Goal: Transaction & Acquisition: Download file/media

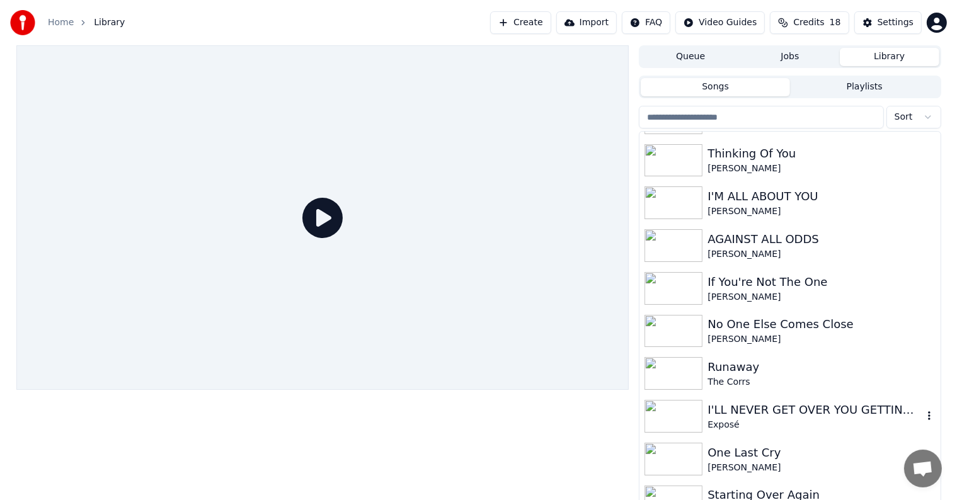
scroll to position [2268, 0]
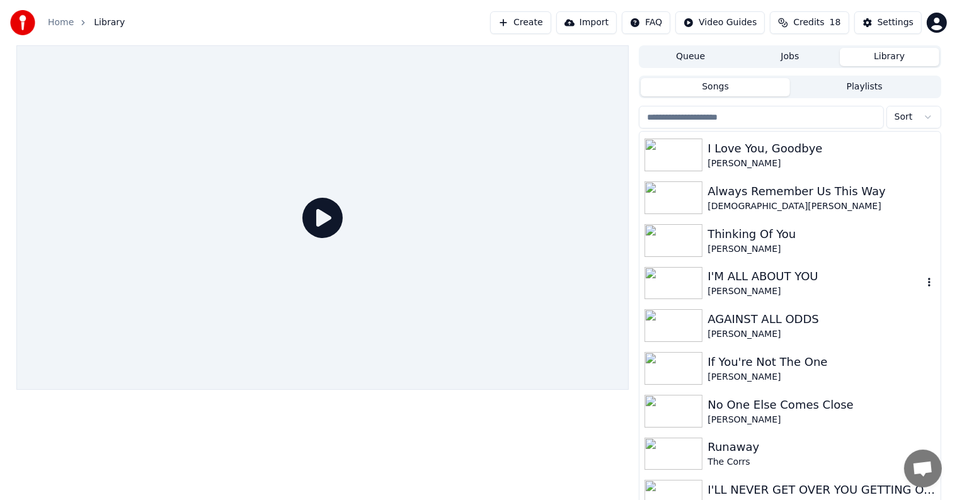
click at [791, 283] on div "I'M ALL ABOUT YOU" at bounding box center [814, 277] width 215 height 18
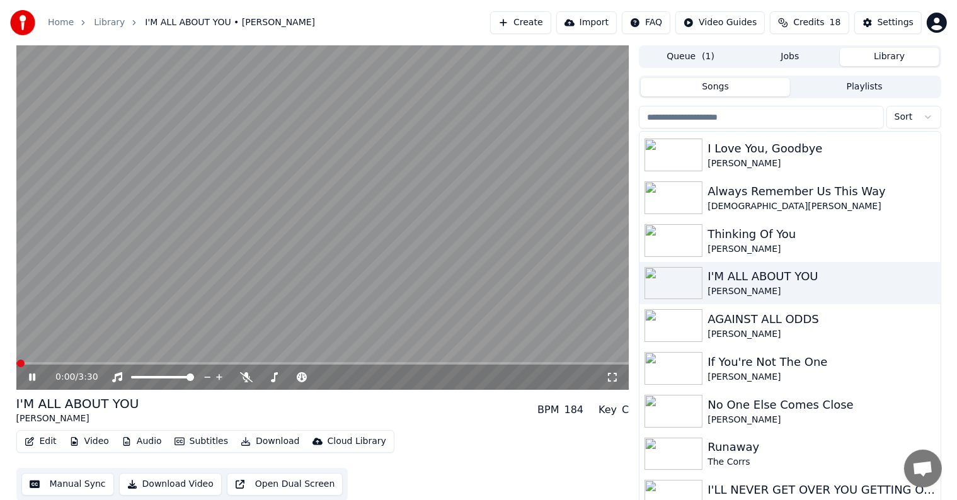
click at [31, 373] on icon at bounding box center [41, 377] width 30 height 10
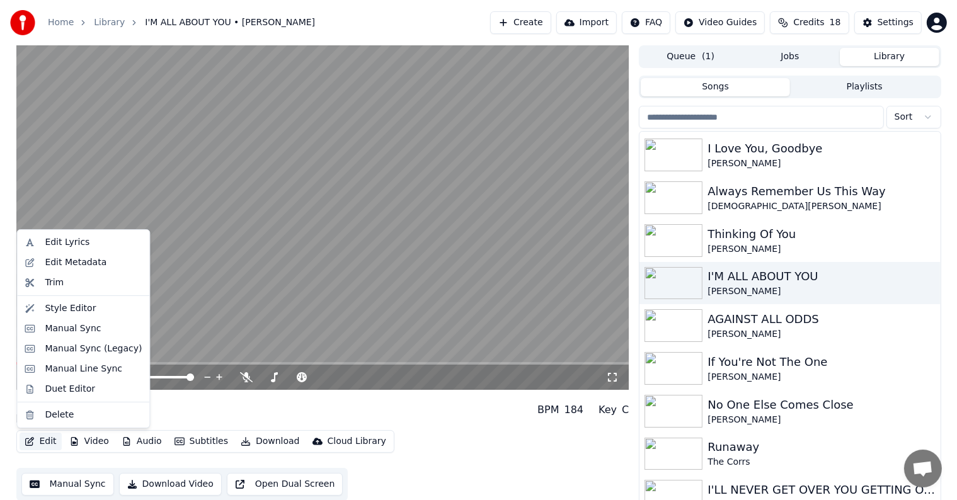
click at [45, 442] on button "Edit" at bounding box center [41, 442] width 42 height 18
click at [104, 262] on div "Edit Metadata" at bounding box center [93, 262] width 97 height 13
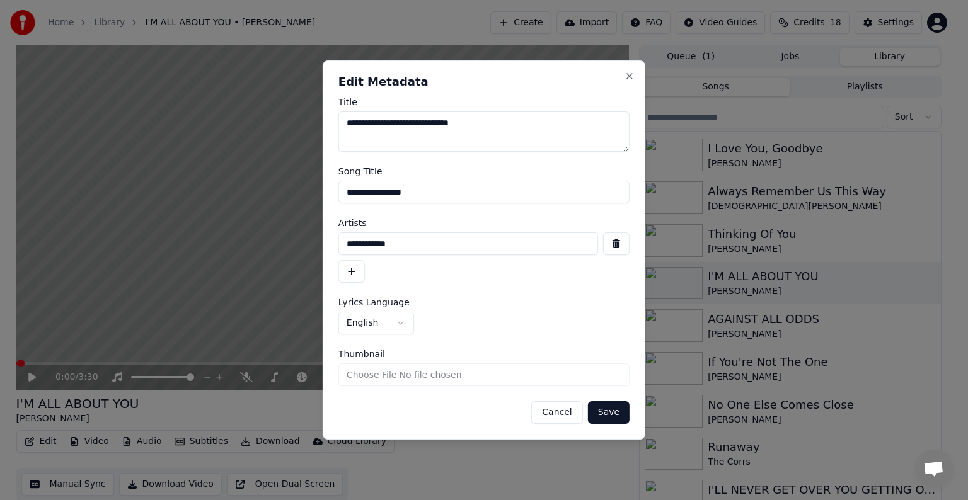
drag, startPoint x: 353, startPoint y: 189, endPoint x: 463, endPoint y: 189, distance: 110.2
click at [463, 189] on input "**********" at bounding box center [483, 192] width 291 height 23
type input "**********"
click at [603, 410] on button "Save" at bounding box center [609, 412] width 42 height 23
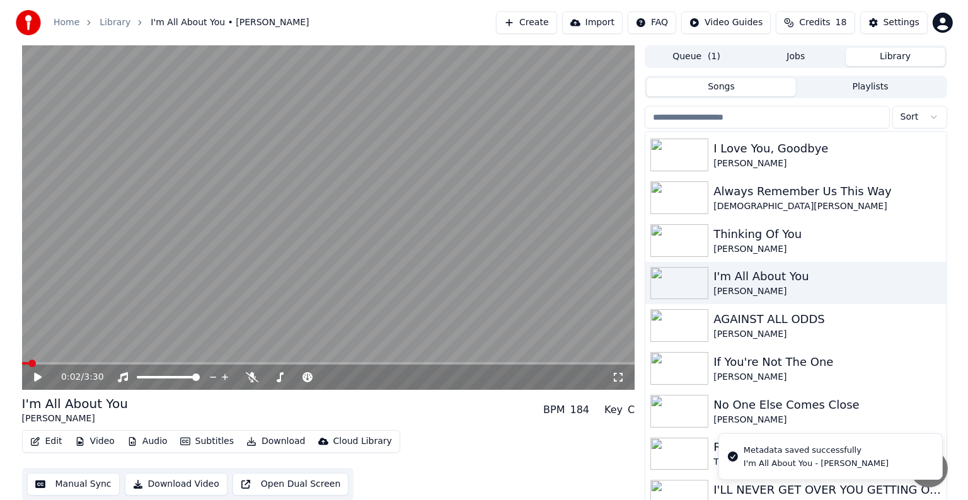
scroll to position [6, 0]
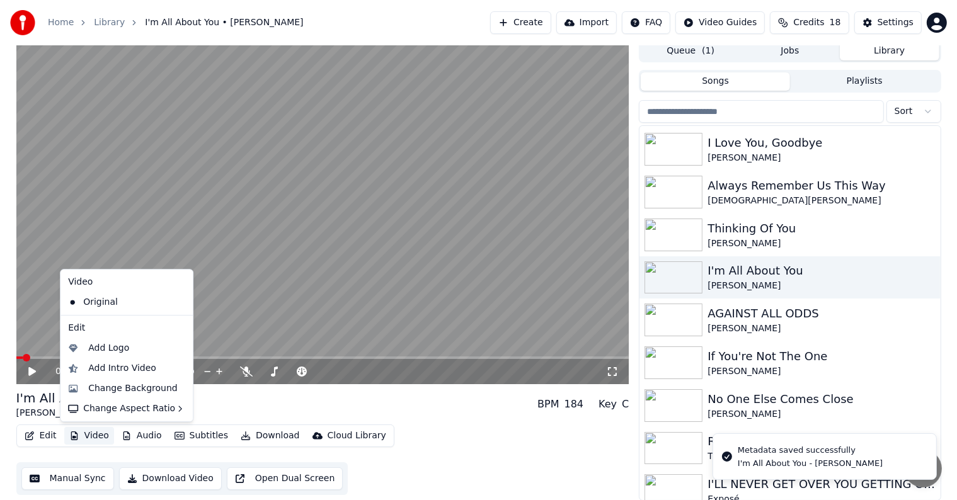
click at [94, 434] on button "Video" at bounding box center [89, 436] width 50 height 18
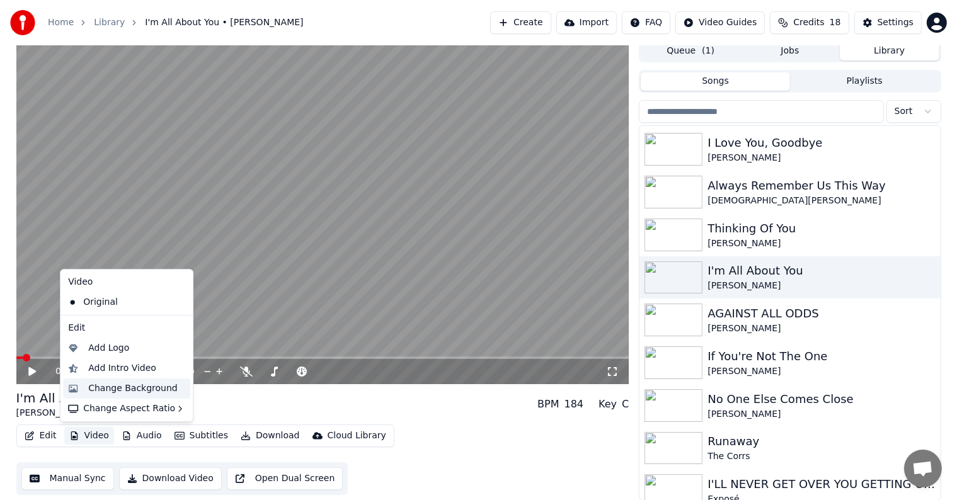
click at [146, 387] on div "Change Background" at bounding box center [132, 388] width 89 height 13
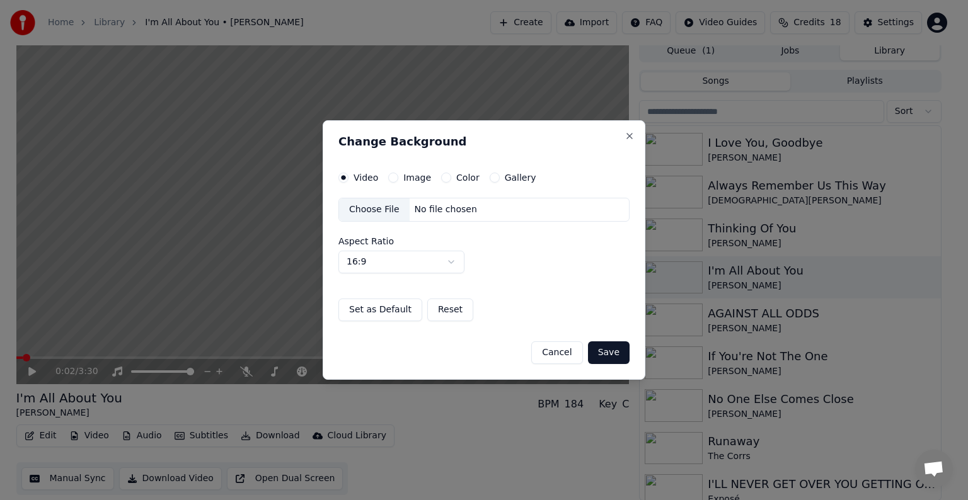
click at [389, 178] on button "Image" at bounding box center [393, 178] width 10 height 10
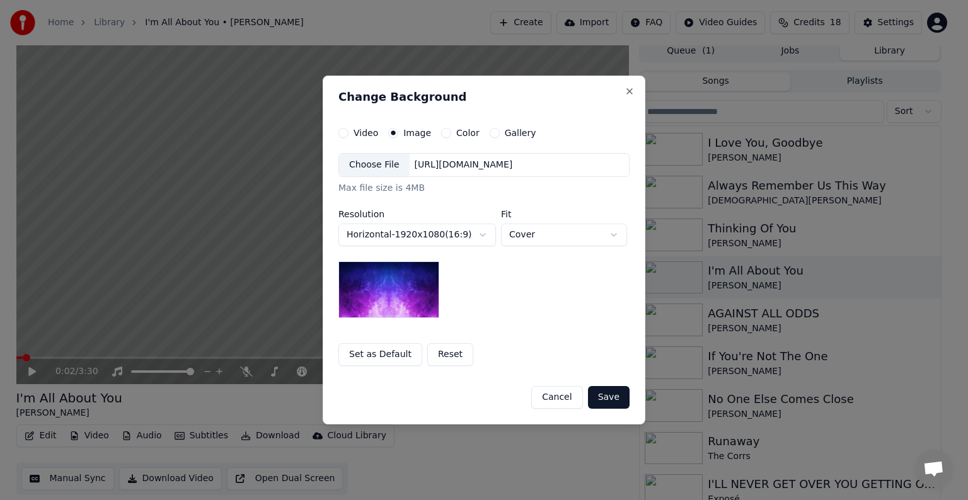
click at [370, 165] on div "Choose File" at bounding box center [374, 165] width 71 height 23
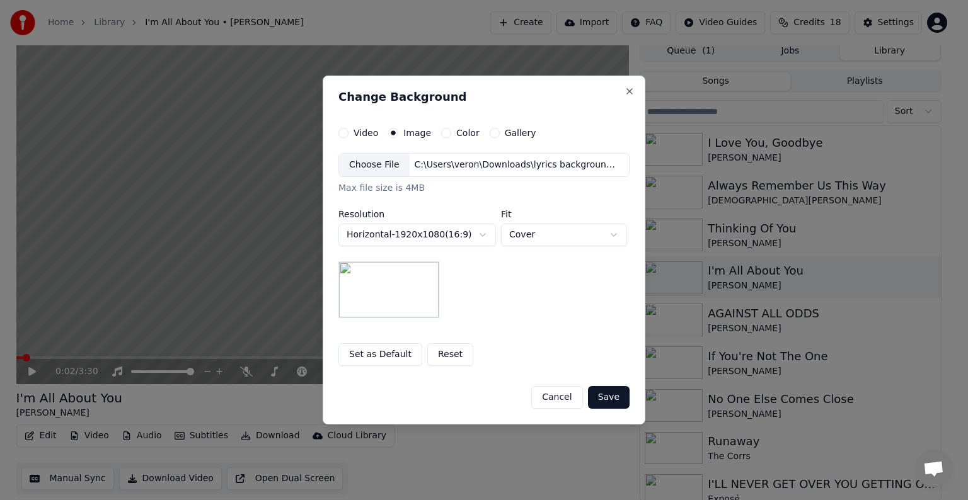
click at [611, 394] on button "Save" at bounding box center [609, 397] width 42 height 23
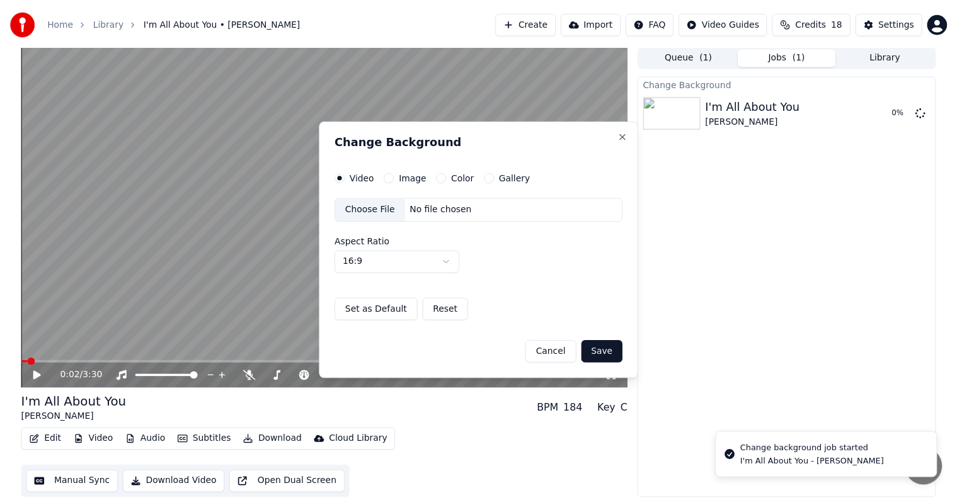
scroll to position [1, 0]
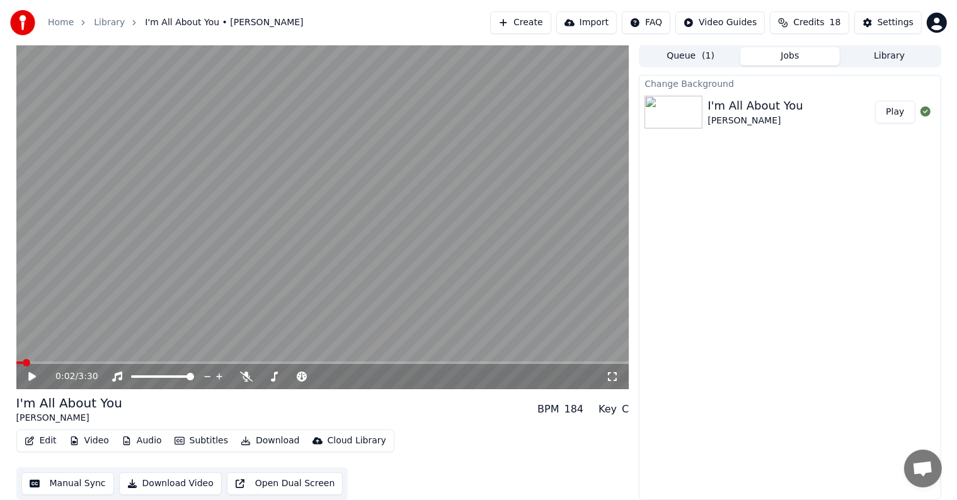
click at [896, 118] on button "Play" at bounding box center [895, 112] width 40 height 23
click at [28, 375] on icon at bounding box center [41, 377] width 30 height 10
click at [895, 26] on div "Settings" at bounding box center [895, 22] width 36 height 13
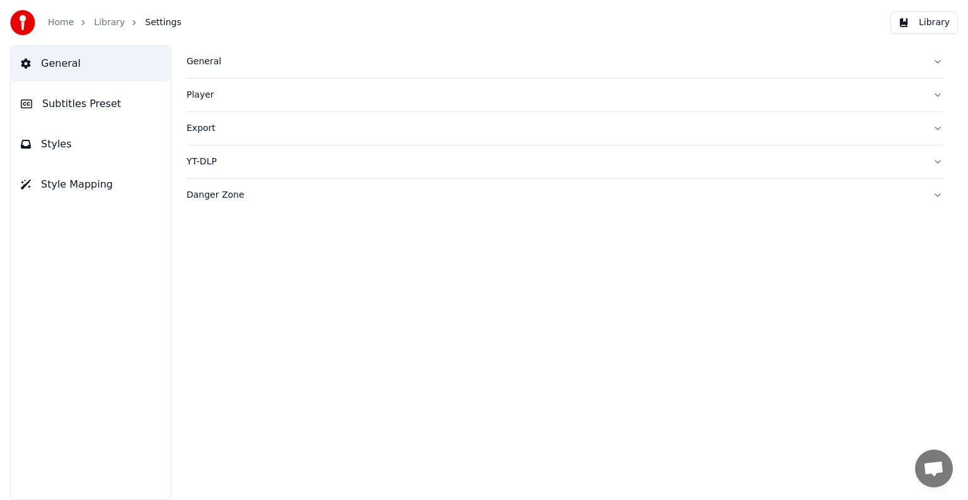
click at [69, 93] on button "Subtitles Preset" at bounding box center [91, 103] width 160 height 35
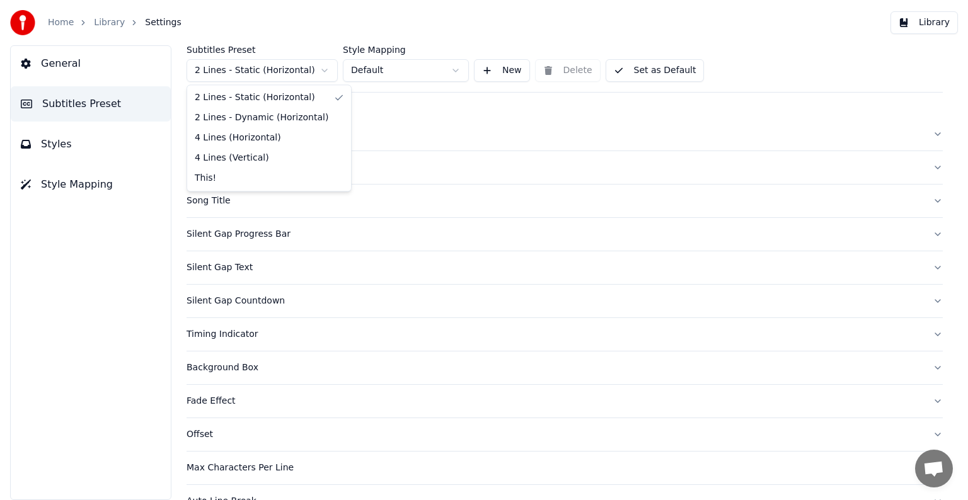
click at [265, 70] on html "Home Library Settings Library General Subtitles Preset Styles Style Mapping Sub…" at bounding box center [484, 250] width 968 height 500
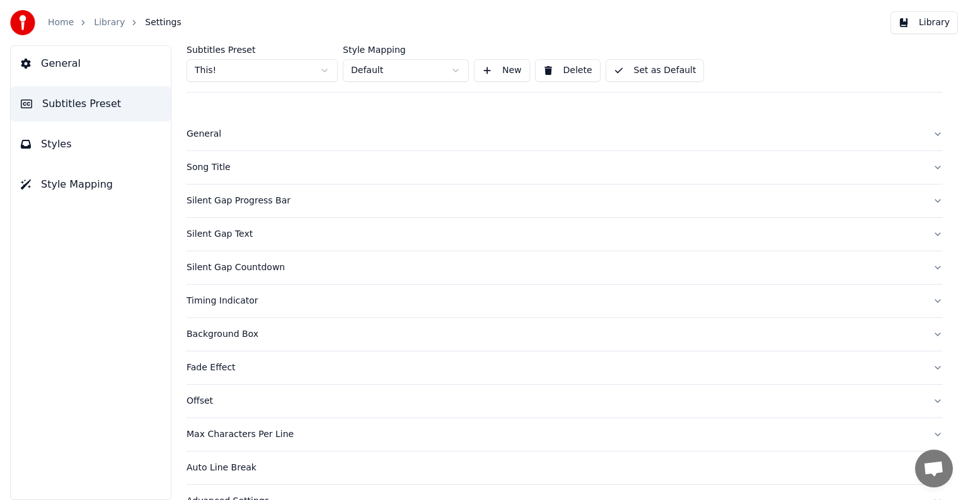
click at [219, 159] on button "Song Title" at bounding box center [564, 167] width 756 height 33
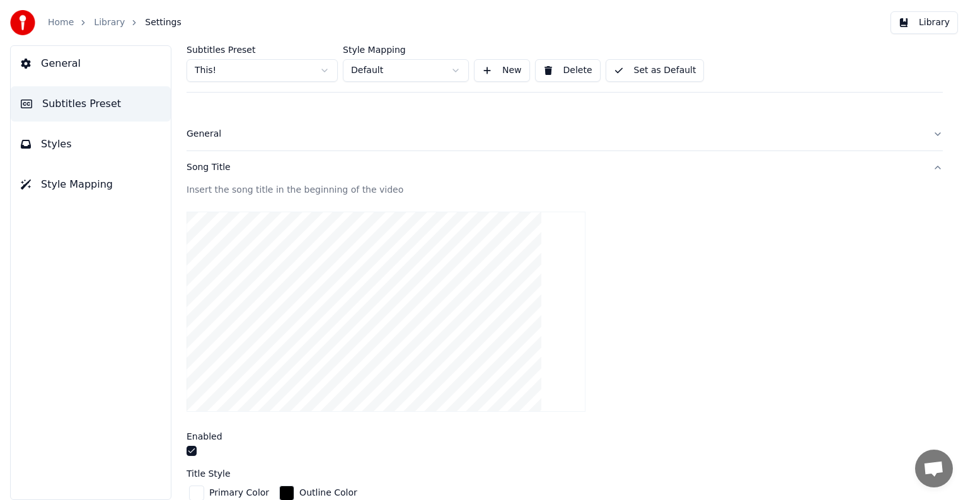
scroll to position [189, 0]
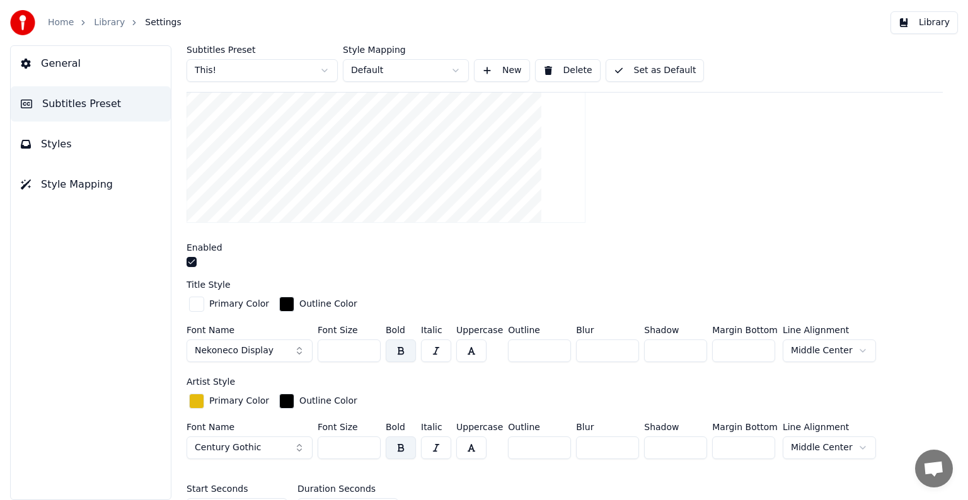
drag, startPoint x: 330, startPoint y: 350, endPoint x: 343, endPoint y: 351, distance: 12.7
click at [343, 351] on input "***" at bounding box center [348, 351] width 63 height 23
type input "***"
click at [658, 64] on button "Set as Default" at bounding box center [654, 70] width 99 height 23
click at [100, 24] on link "Library" at bounding box center [109, 22] width 31 height 13
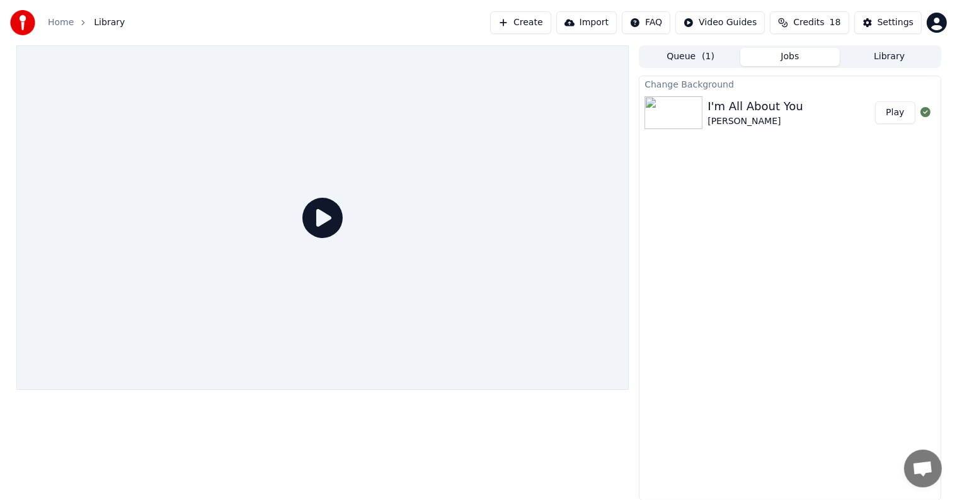
click at [901, 116] on button "Play" at bounding box center [895, 112] width 40 height 23
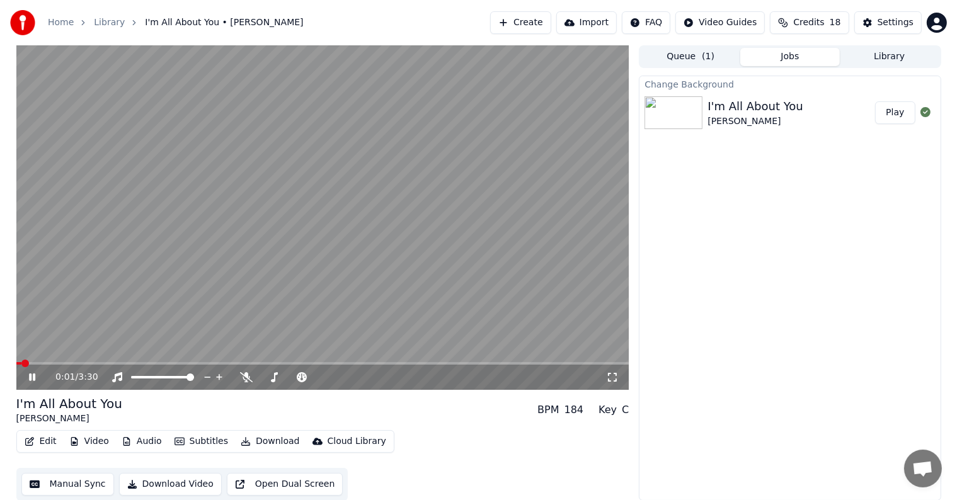
click at [362, 244] on video at bounding box center [322, 217] width 613 height 345
click at [893, 20] on div "Settings" at bounding box center [895, 22] width 36 height 13
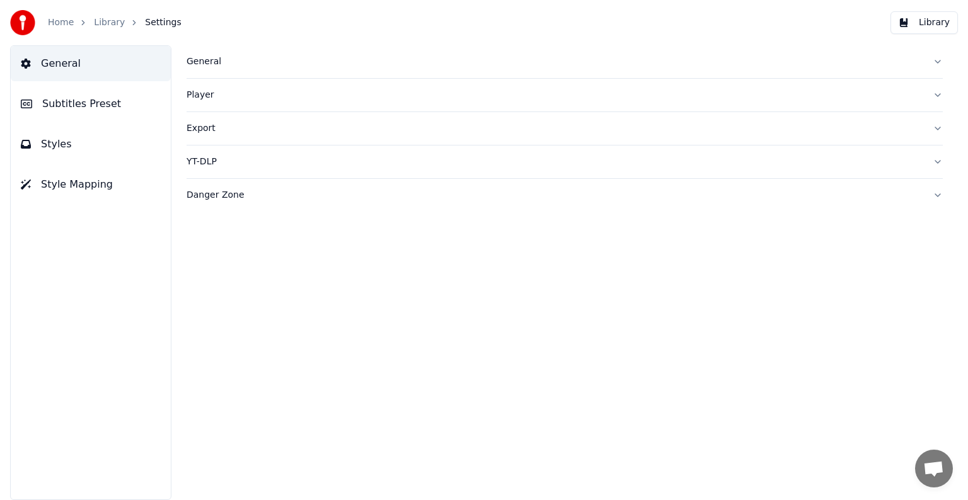
click at [72, 103] on span "Subtitles Preset" at bounding box center [81, 103] width 79 height 15
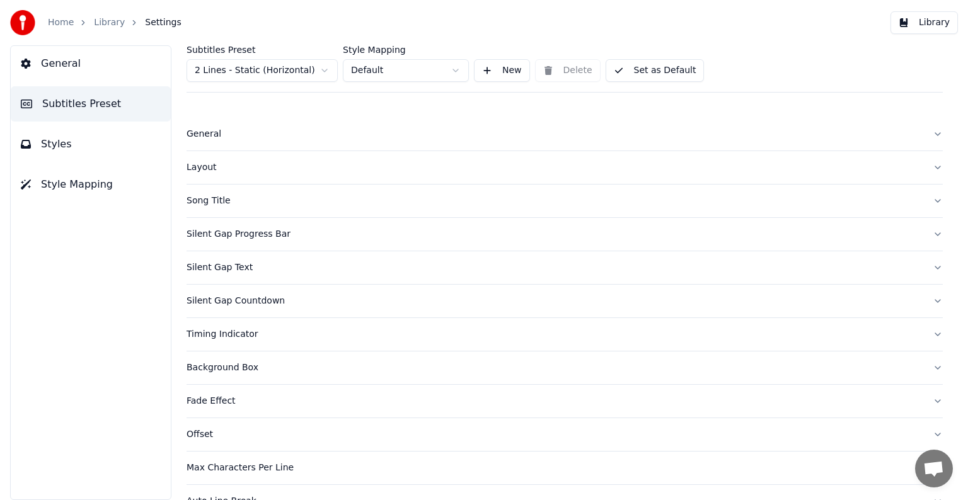
click at [244, 72] on html "Home Library Settings Library General Subtitles Preset Styles Style Mapping Sub…" at bounding box center [484, 250] width 968 height 500
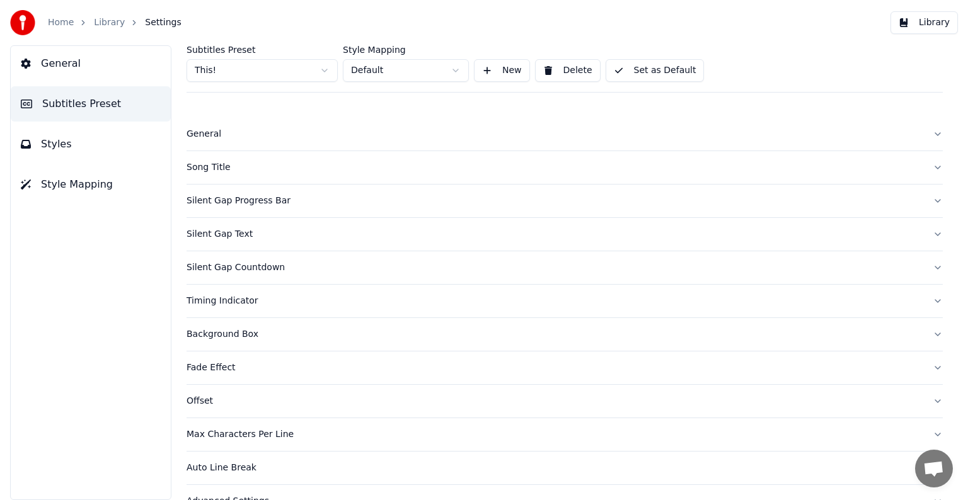
click at [209, 165] on div "Song Title" at bounding box center [554, 167] width 736 height 13
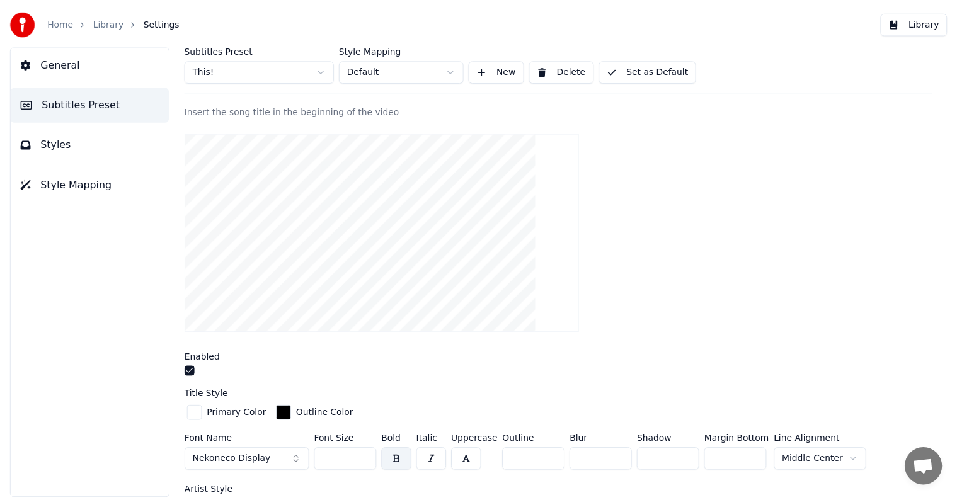
scroll to position [126, 0]
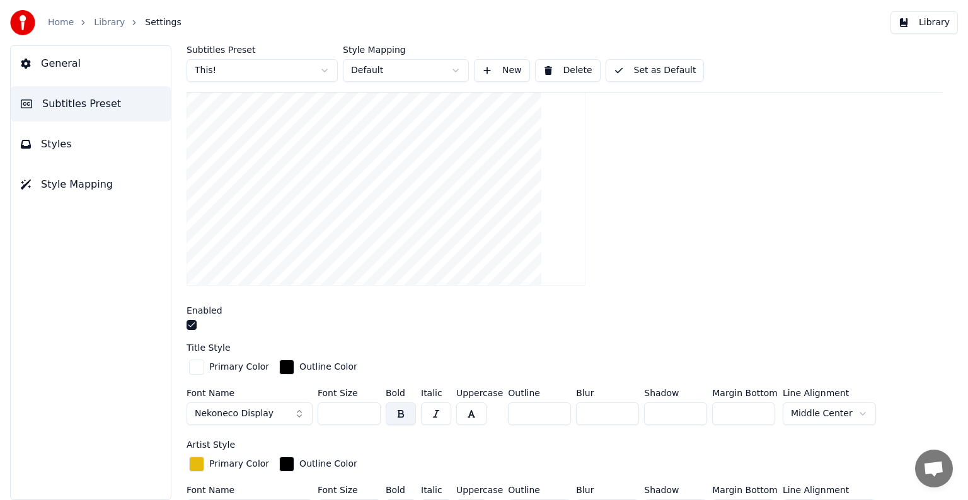
drag, startPoint x: 331, startPoint y: 410, endPoint x: 353, endPoint y: 413, distance: 22.2
click at [353, 413] on input "***" at bounding box center [348, 414] width 63 height 23
type input "***"
click at [656, 72] on button "Set as Default" at bounding box center [654, 70] width 99 height 23
click at [94, 18] on link "Library" at bounding box center [109, 22] width 31 height 13
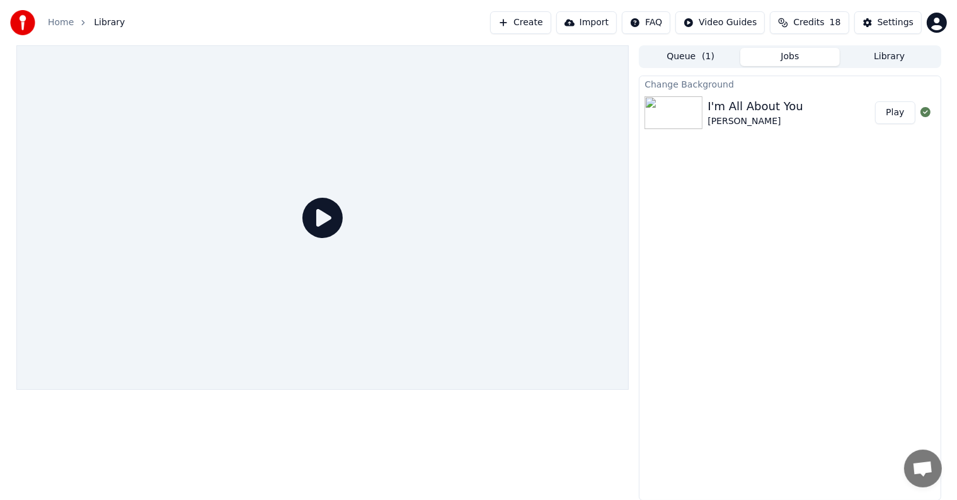
click at [893, 111] on button "Play" at bounding box center [895, 112] width 40 height 23
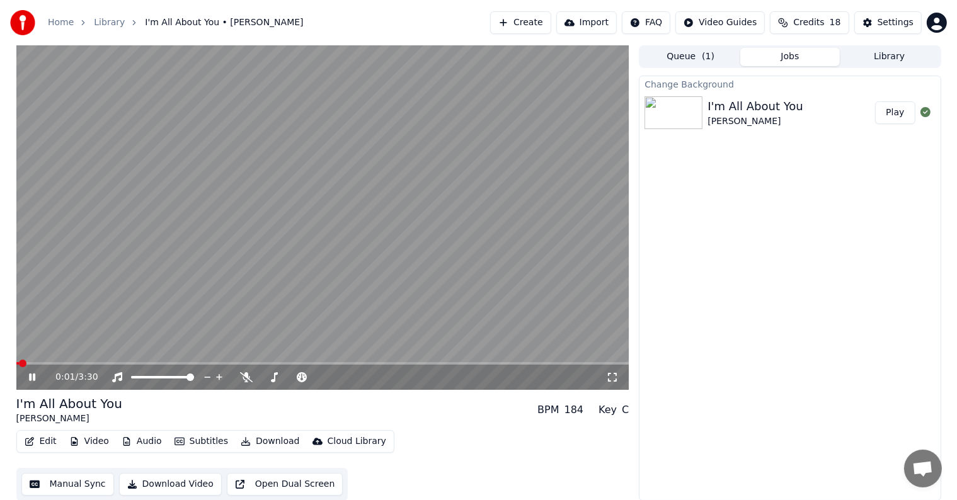
click at [322, 193] on video at bounding box center [322, 217] width 613 height 345
click at [83, 483] on button "Manual Sync" at bounding box center [67, 484] width 93 height 23
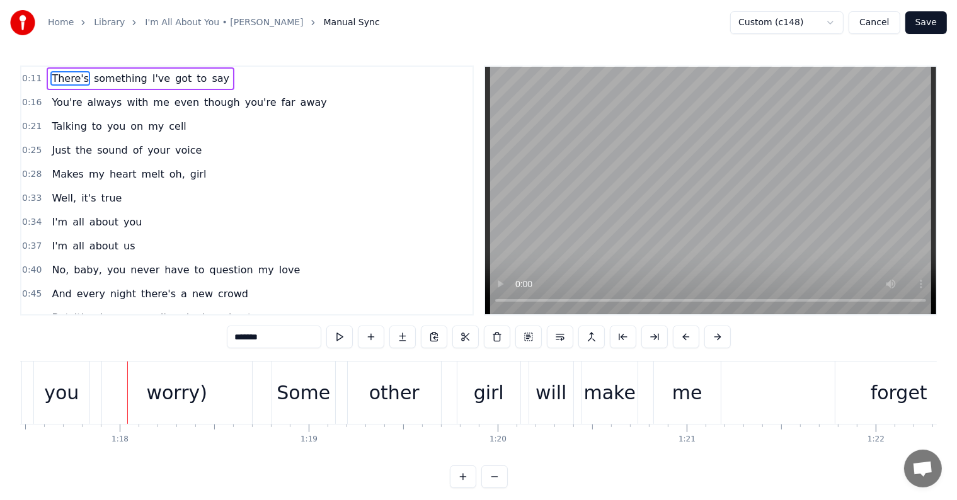
scroll to position [0, 14684]
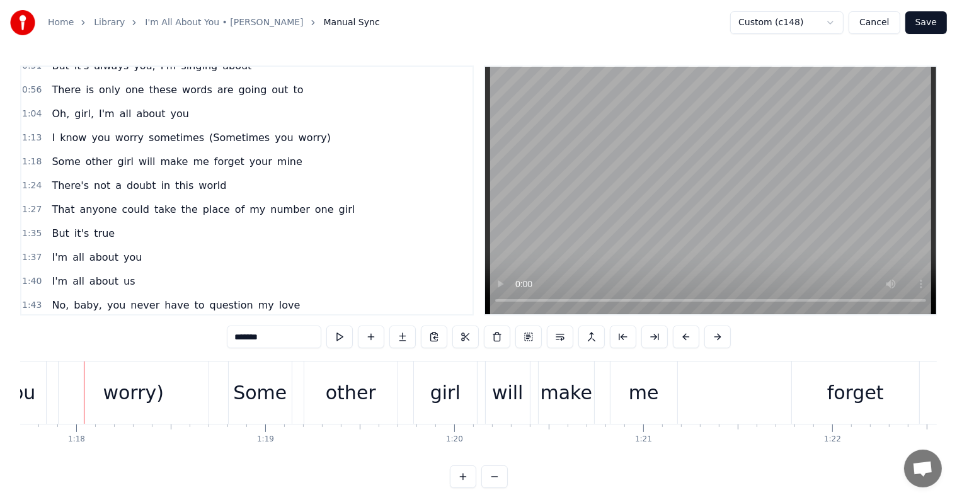
click at [208, 130] on span "(Sometimes" at bounding box center [239, 137] width 63 height 14
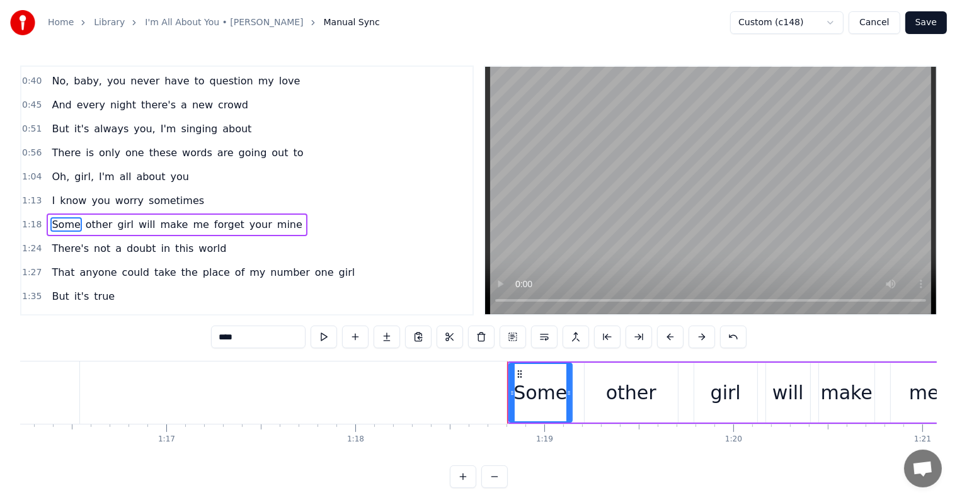
scroll to position [212, 0]
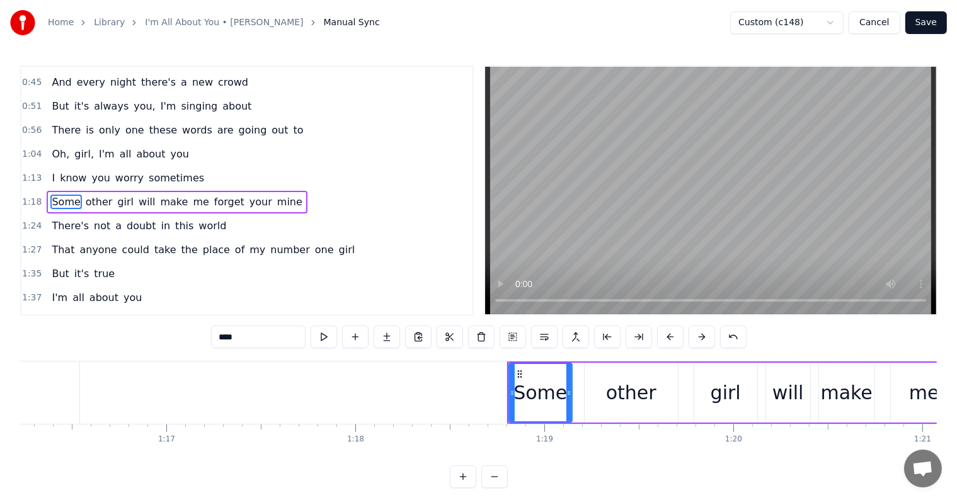
click at [173, 171] on span "sometimes" at bounding box center [176, 178] width 58 height 14
type input "*********"
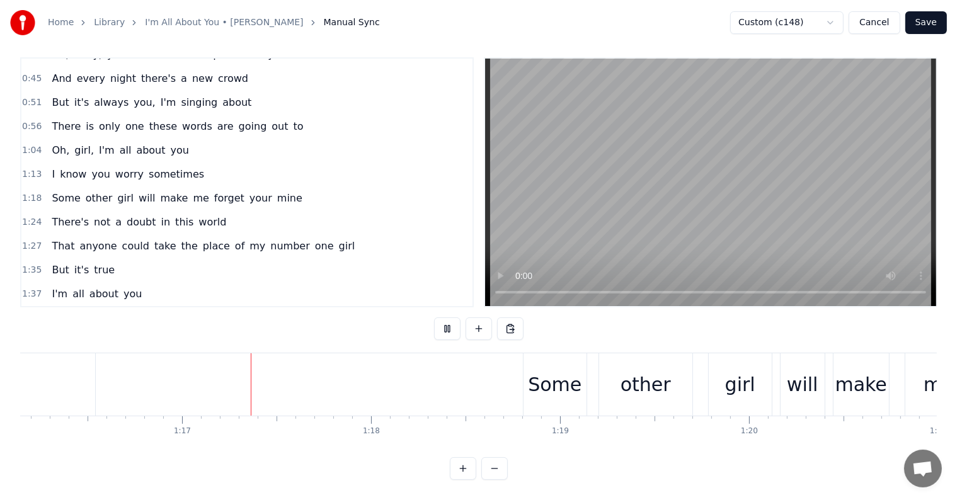
scroll to position [0, 14451]
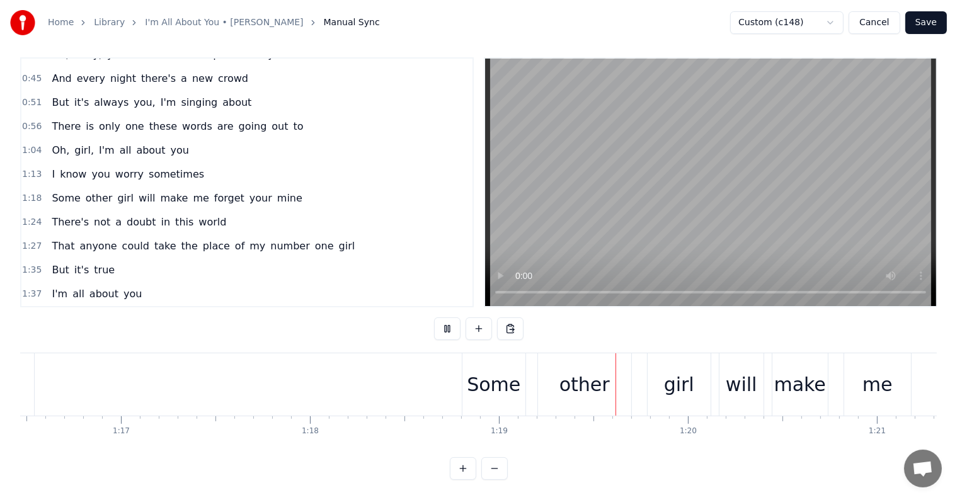
click at [724, 161] on video at bounding box center [710, 183] width 451 height 248
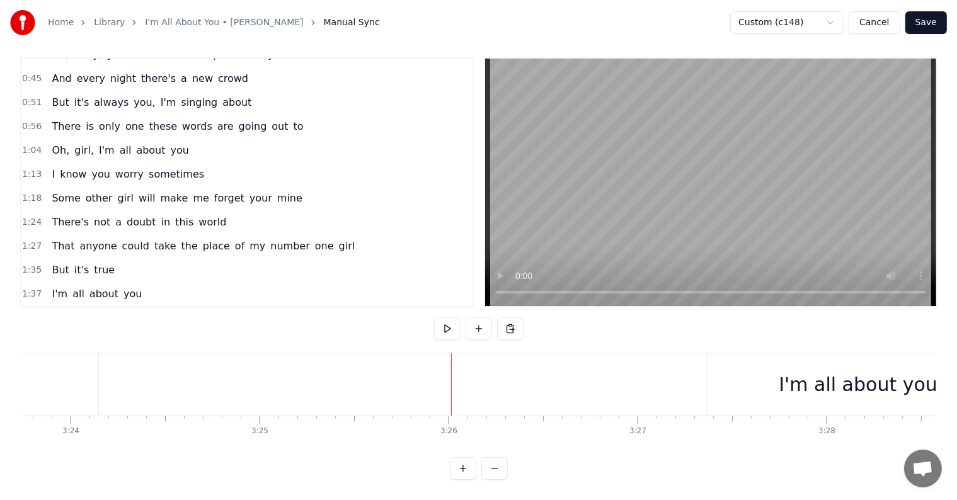
scroll to position [0, 38870]
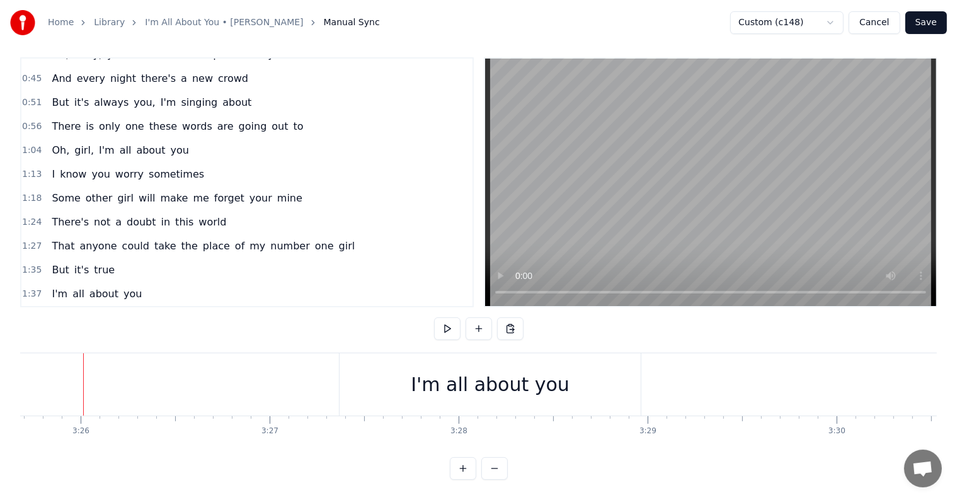
click at [934, 25] on button "Save" at bounding box center [926, 22] width 42 height 23
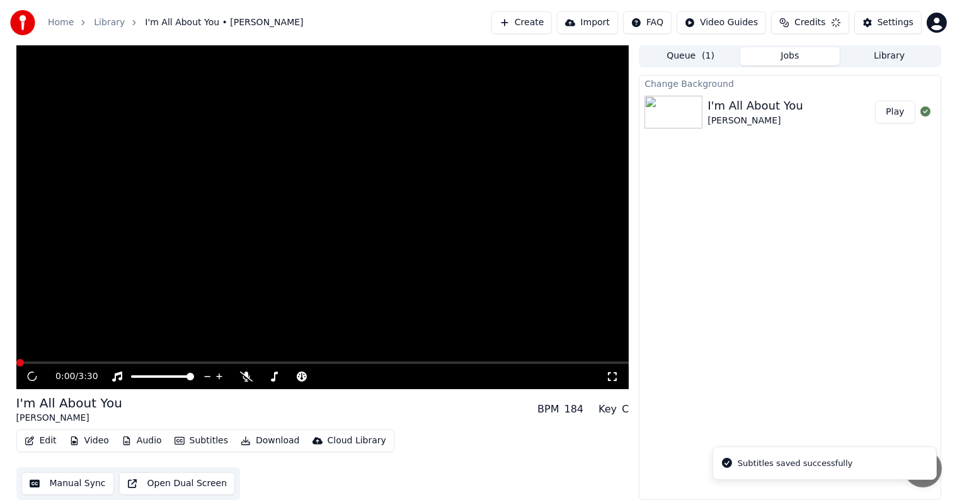
scroll to position [1, 0]
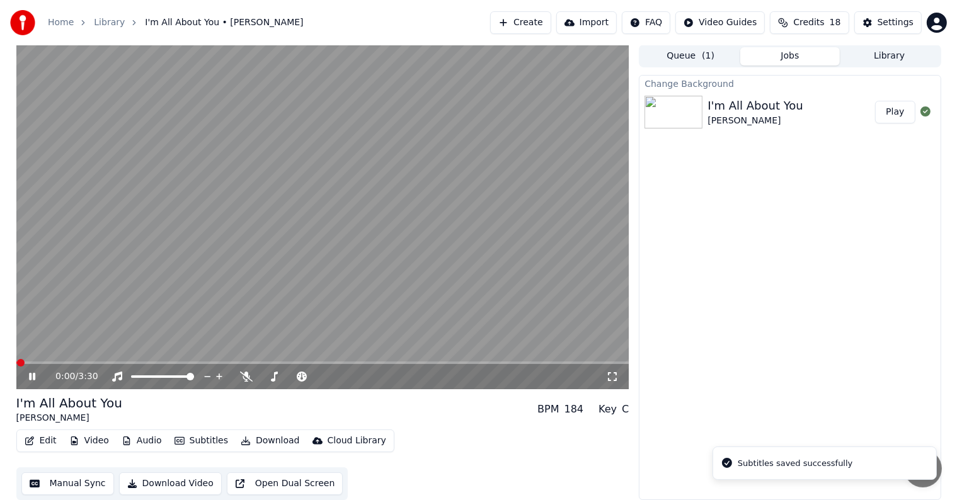
click at [274, 435] on button "Download" at bounding box center [270, 441] width 69 height 18
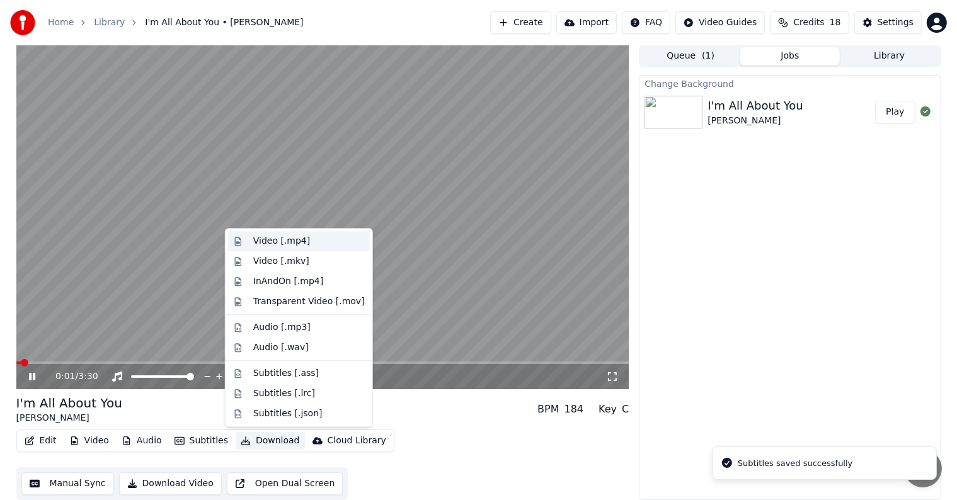
click at [285, 237] on div "Video [.mp4]" at bounding box center [281, 241] width 57 height 13
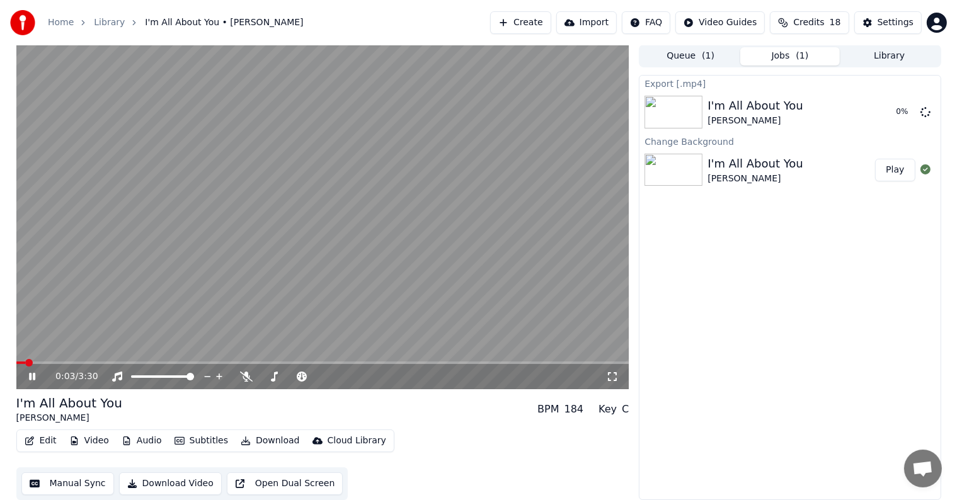
click at [312, 158] on video at bounding box center [322, 217] width 613 height 345
